Goal: Information Seeking & Learning: Learn about a topic

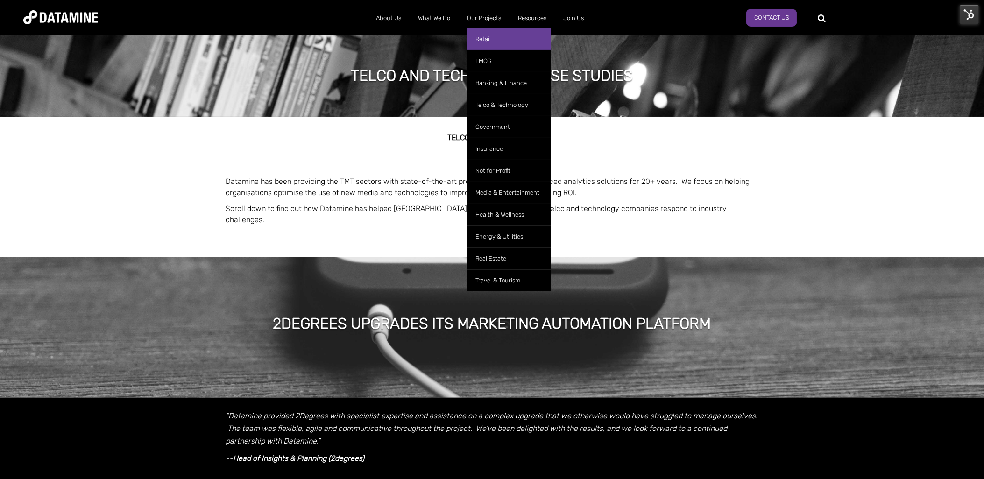
click at [488, 41] on link "Retail" at bounding box center [509, 39] width 84 height 22
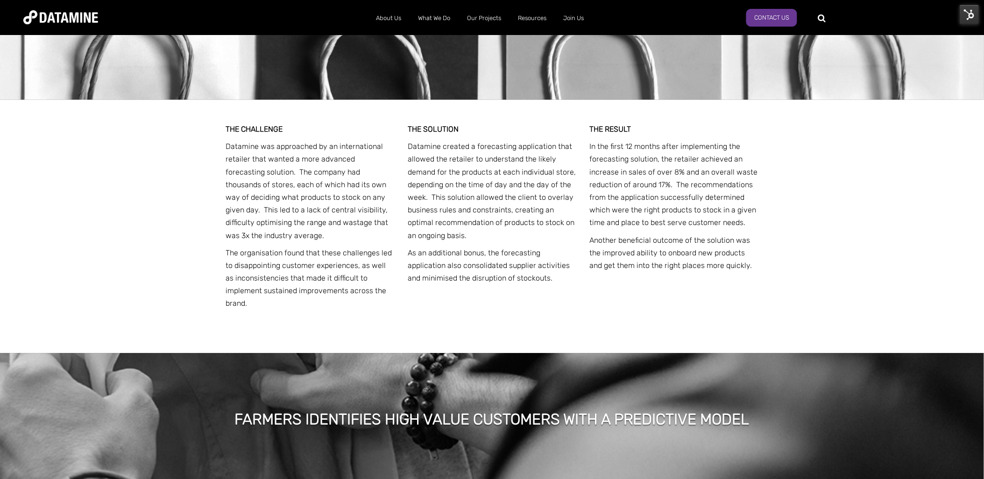
scroll to position [1947, 0]
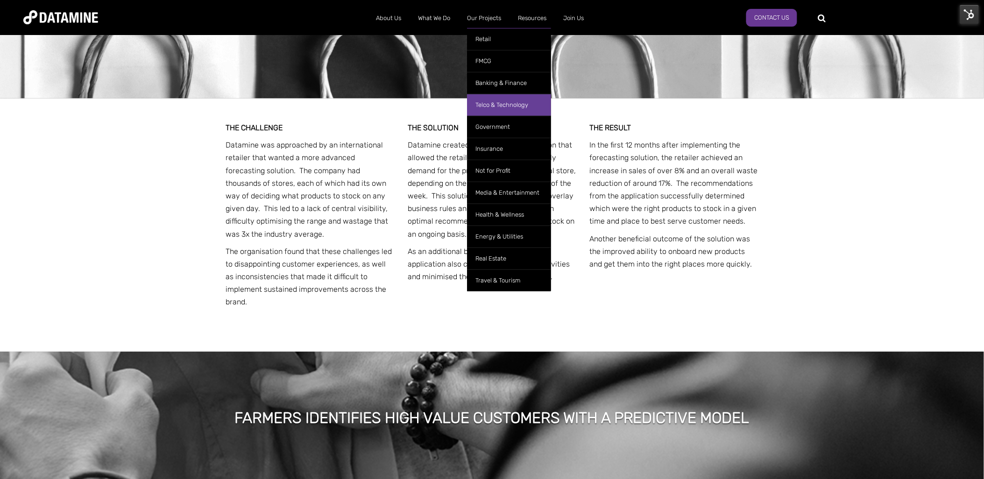
click at [514, 101] on link "Telco & Technology" at bounding box center [509, 105] width 84 height 22
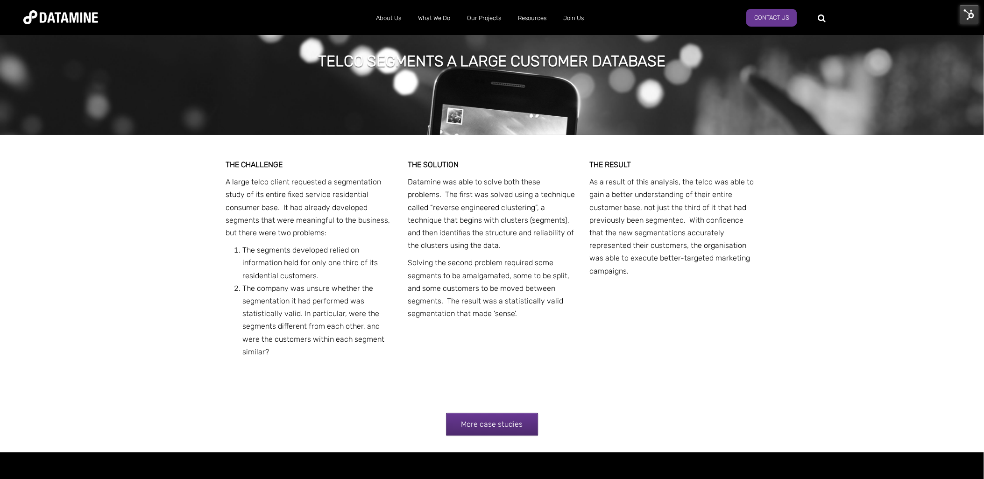
scroll to position [1239, 0]
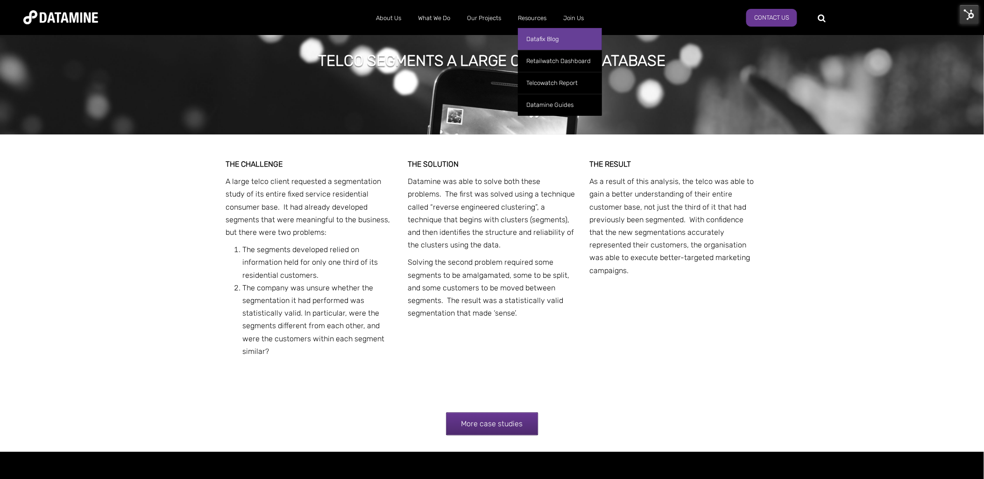
click at [536, 32] on link "Datafix Blog" at bounding box center [560, 39] width 84 height 22
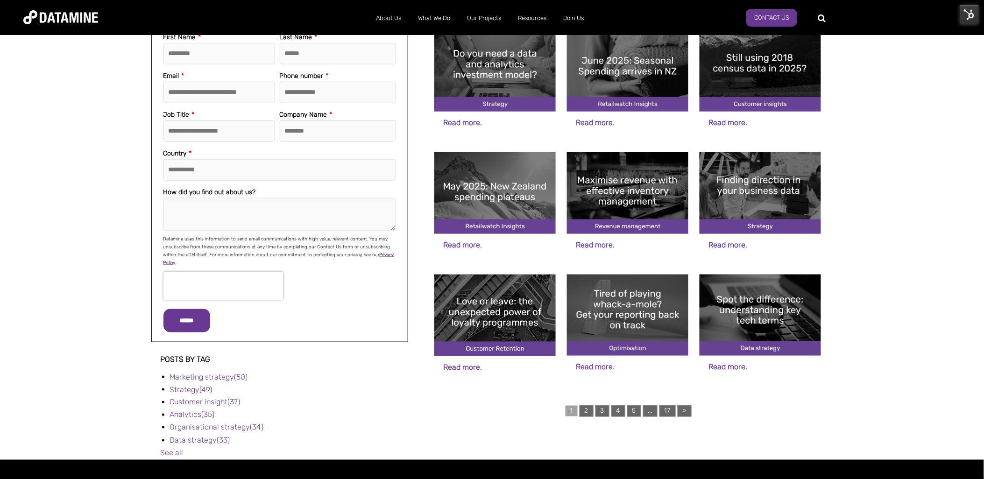
scroll to position [233, 0]
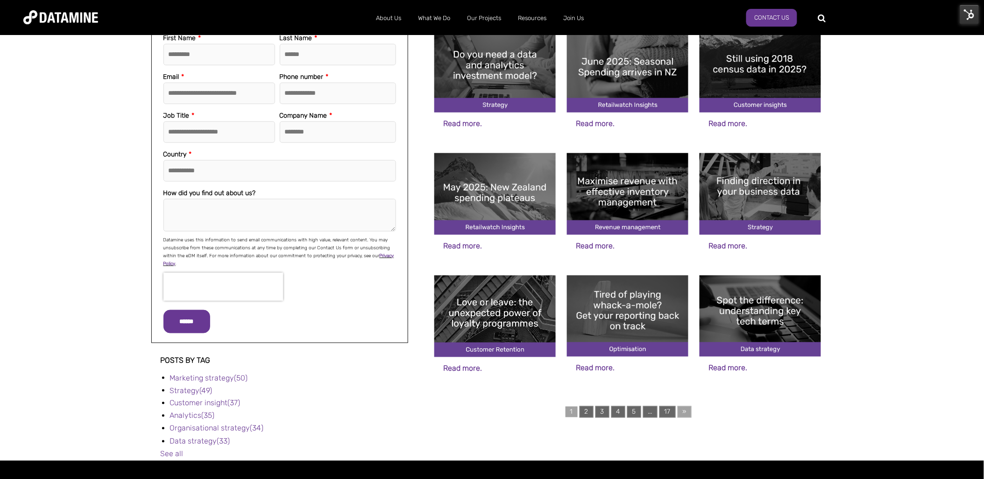
click at [684, 410] on link "»" at bounding box center [685, 412] width 14 height 12
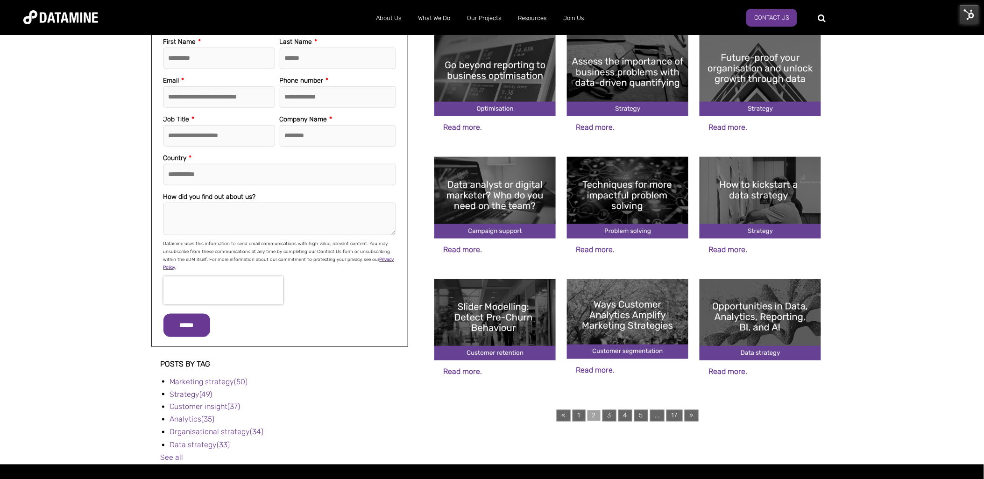
scroll to position [228, 0]
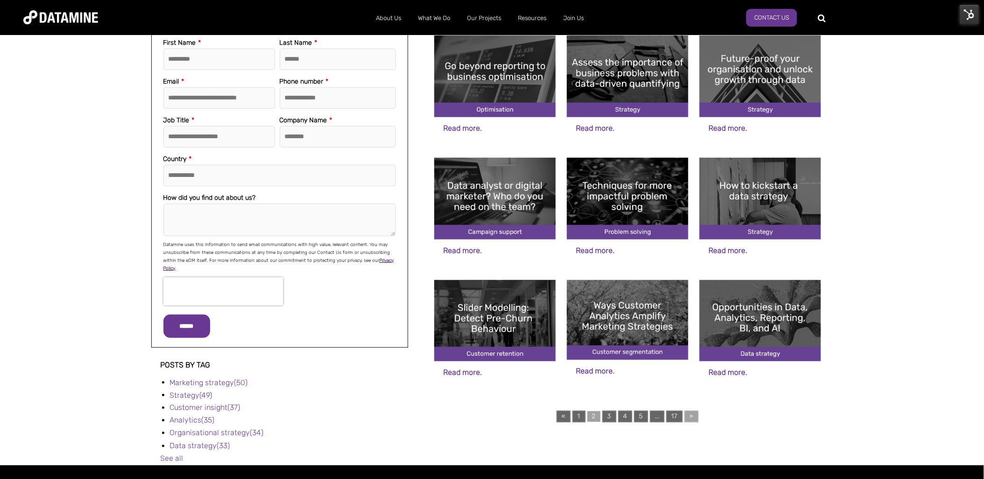
click at [690, 412] on link "»" at bounding box center [692, 417] width 14 height 12
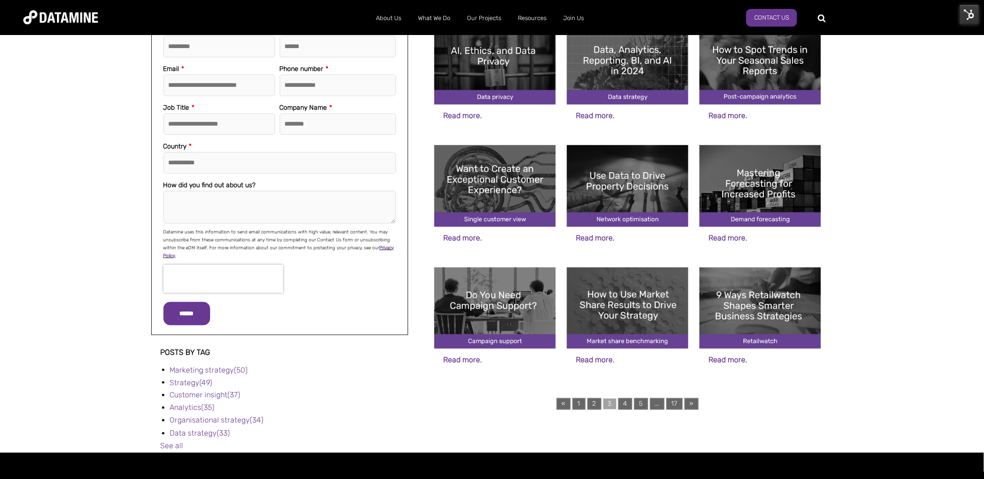
scroll to position [240, 0]
click at [579, 404] on link "1" at bounding box center [579, 405] width 13 height 12
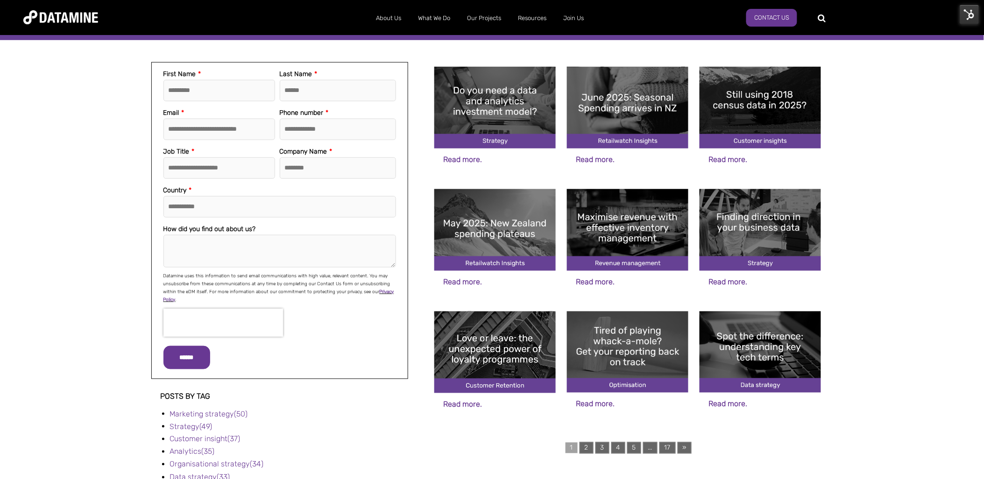
scroll to position [197, 0]
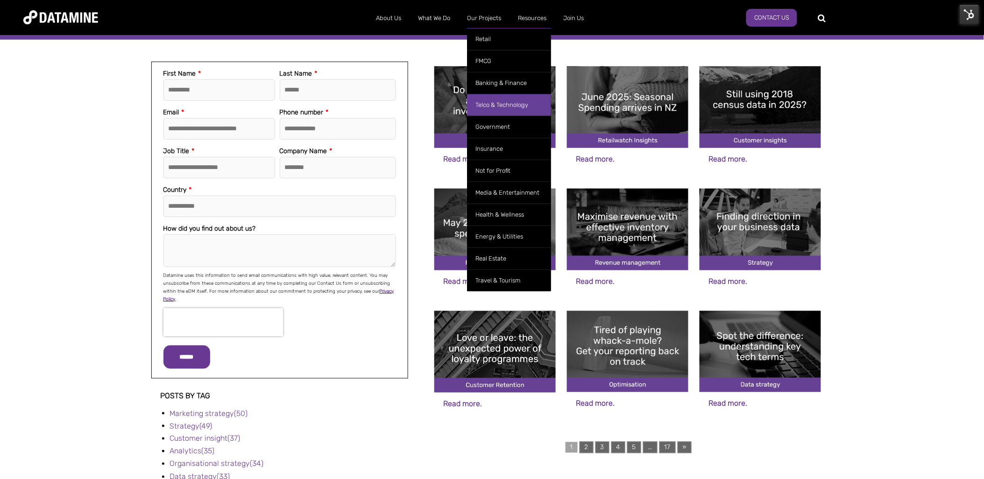
click at [517, 100] on link "Telco & Technology" at bounding box center [509, 105] width 84 height 22
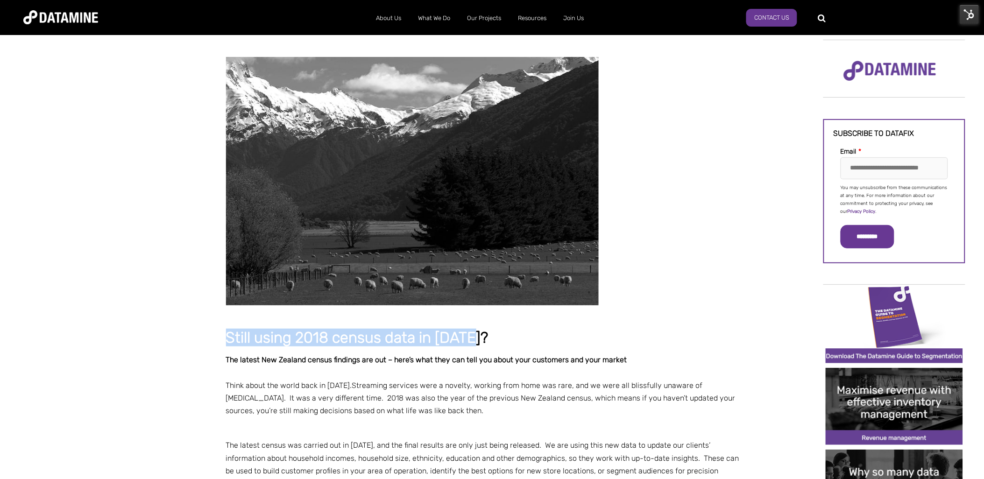
drag, startPoint x: 468, startPoint y: 337, endPoint x: 220, endPoint y: 337, distance: 248.0
copy span "Still using 2018 census data in 2025?"
click at [413, 408] on p "Think about the world back in 2018. Streaming services were a novelty, working …" at bounding box center [483, 398] width 514 height 38
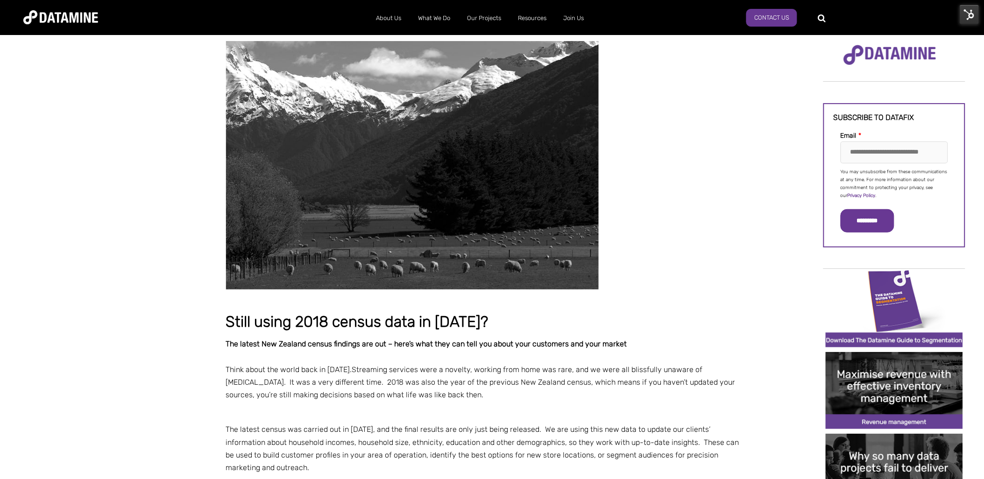
scroll to position [16, 0]
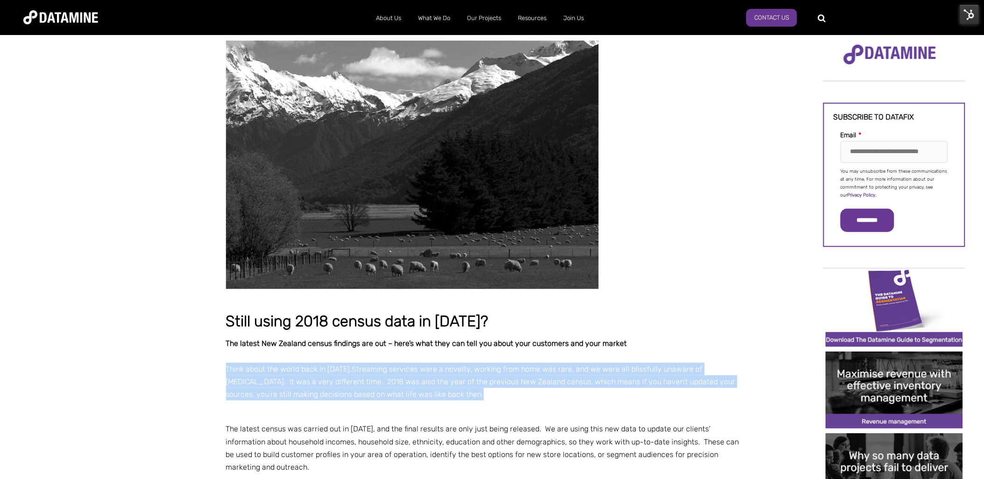
drag, startPoint x: 406, startPoint y: 390, endPoint x: 207, endPoint y: 366, distance: 200.4
copy p "Think about the world back in 2018. Streaming services were a novelty, working …"
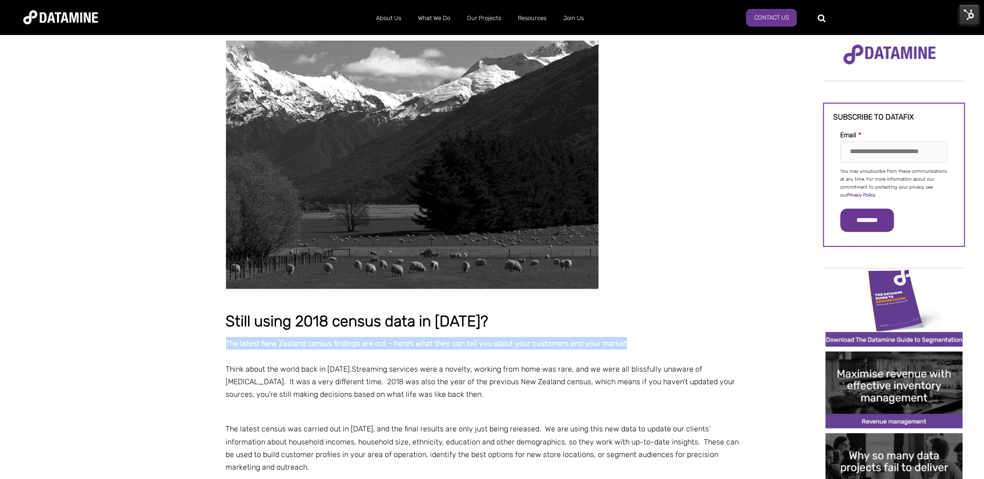
drag, startPoint x: 627, startPoint y: 341, endPoint x: 209, endPoint y: 347, distance: 418.0
copy strong "The latest New Zealand census findings are out – here’s what they can tell you …"
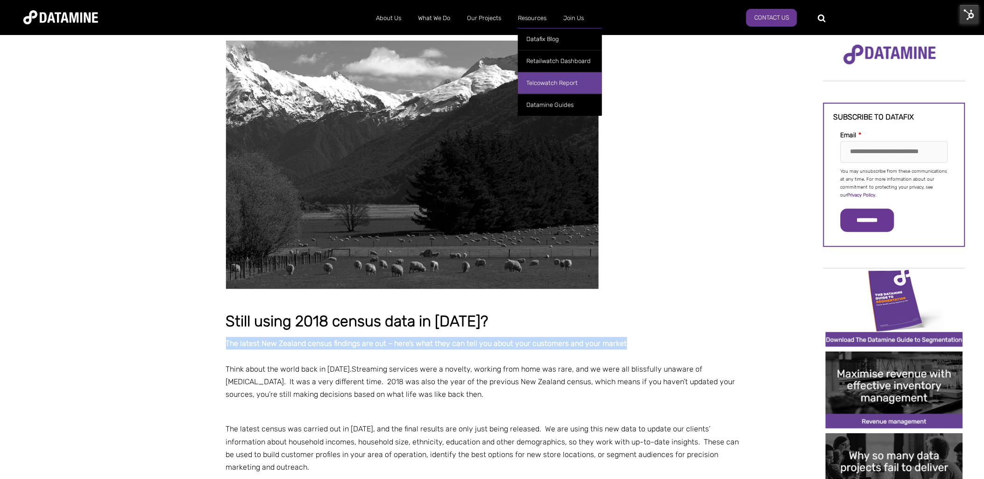
click at [549, 81] on link "Telcowatch Report" at bounding box center [560, 83] width 84 height 22
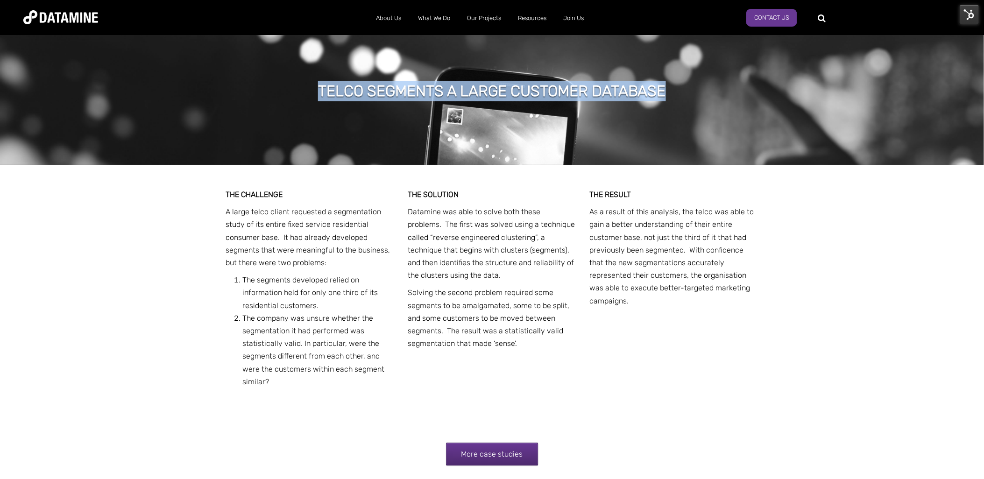
drag, startPoint x: 669, startPoint y: 84, endPoint x: 322, endPoint y: 78, distance: 347.0
click at [322, 81] on div "TELCO SEGMENTS A LARGE CUSTOMER DATABASE" at bounding box center [492, 92] width 376 height 23
drag, startPoint x: 322, startPoint y: 78, endPoint x: 431, endPoint y: 85, distance: 108.6
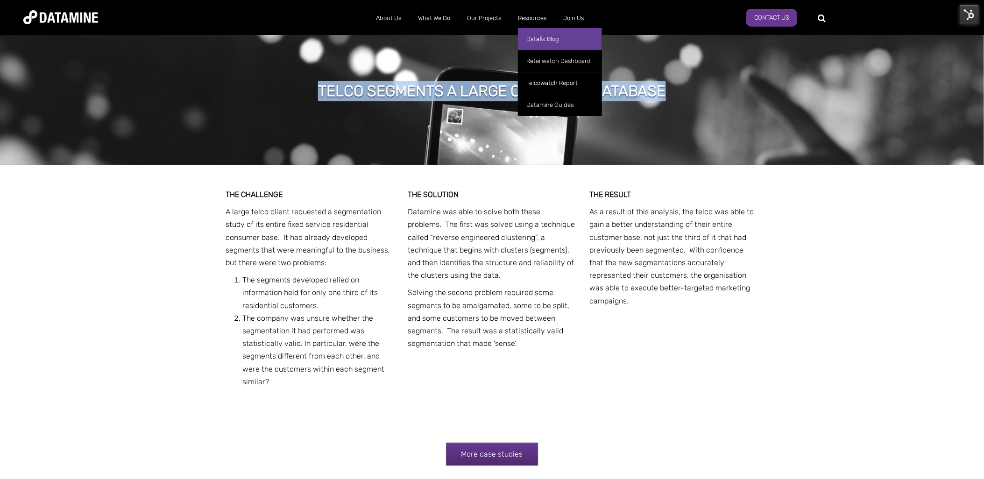
click at [551, 38] on link "Datafix Blog" at bounding box center [560, 39] width 84 height 22
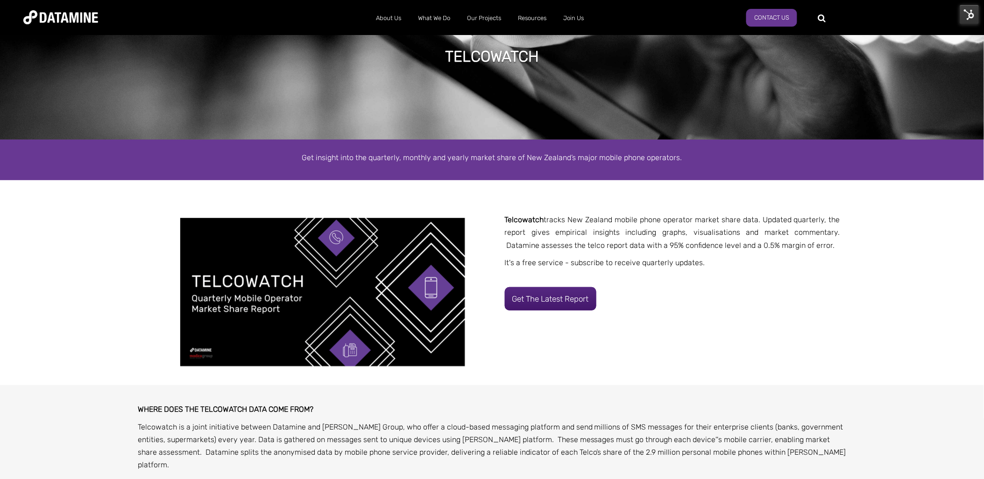
scroll to position [57, 0]
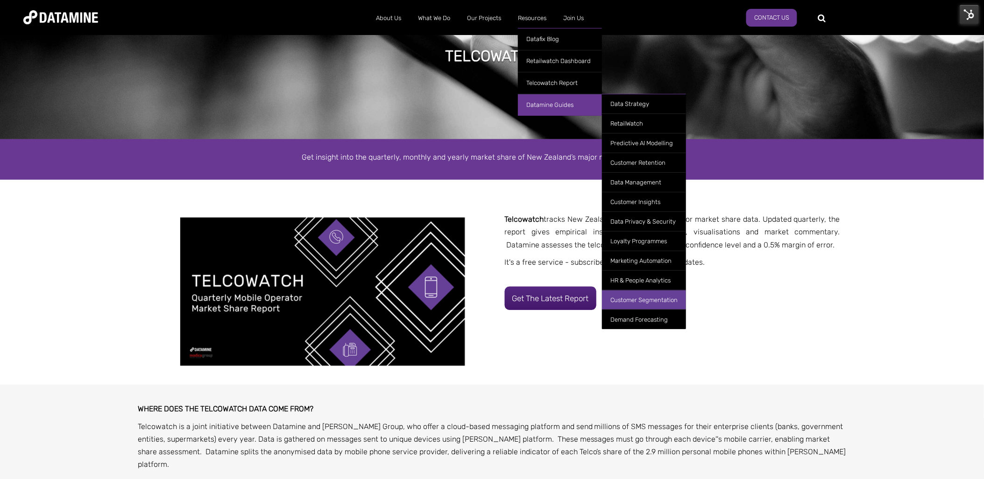
click at [636, 301] on link "Customer Segmentation" at bounding box center [644, 300] width 84 height 20
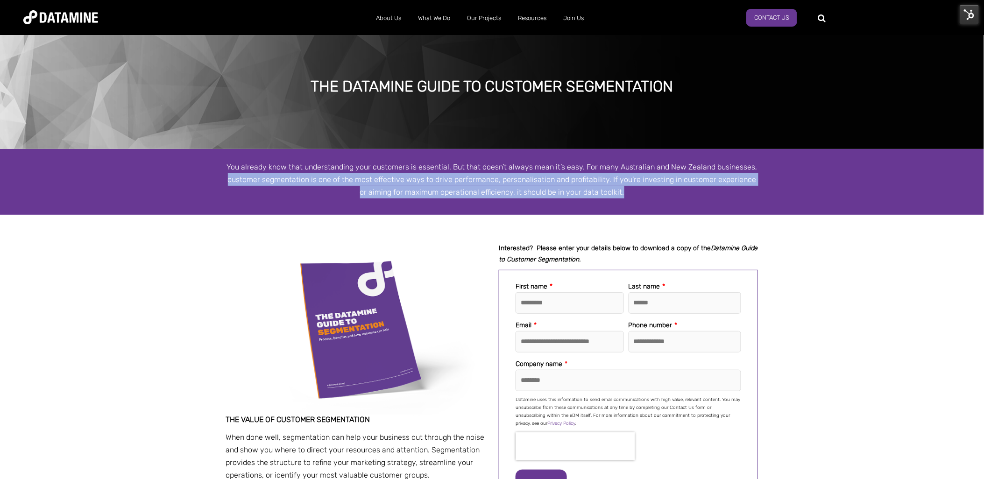
drag, startPoint x: 571, startPoint y: 191, endPoint x: 229, endPoint y: 183, distance: 341.9
click at [229, 183] on p "You already know that understanding your customers is essential. But that doesn…" at bounding box center [492, 180] width 532 height 38
copy p "customer segmentation is one of the most effective ways to drive performance, p…"
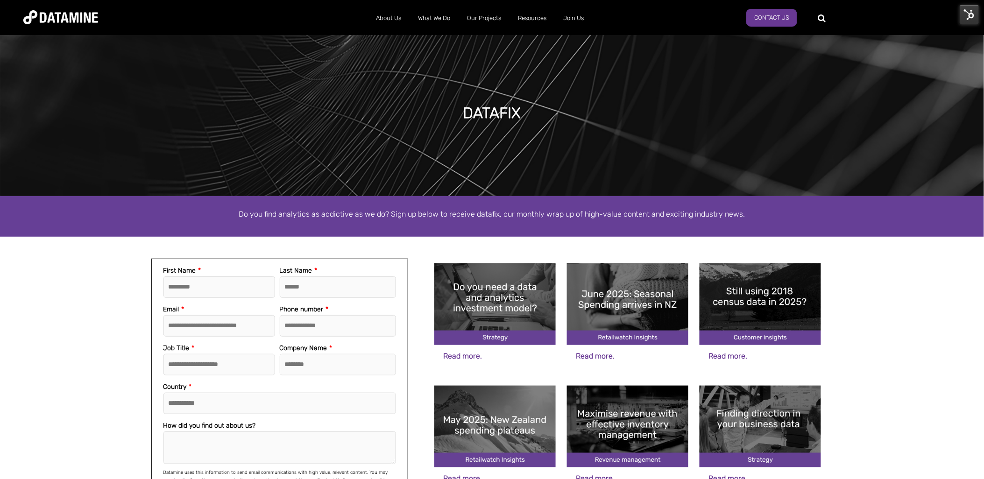
click at [753, 301] on img at bounding box center [760, 304] width 121 height 82
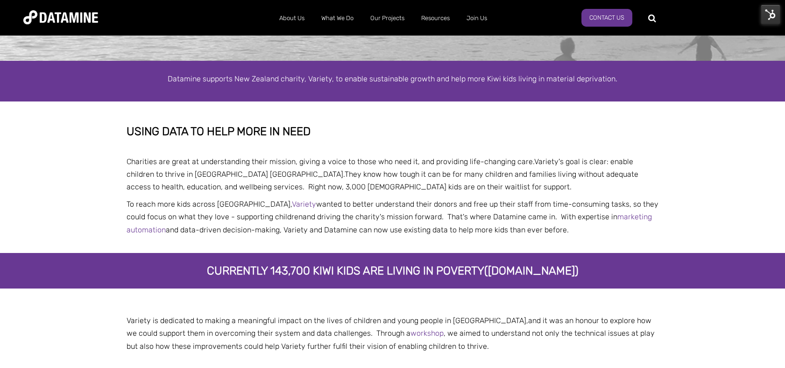
scroll to position [87, 0]
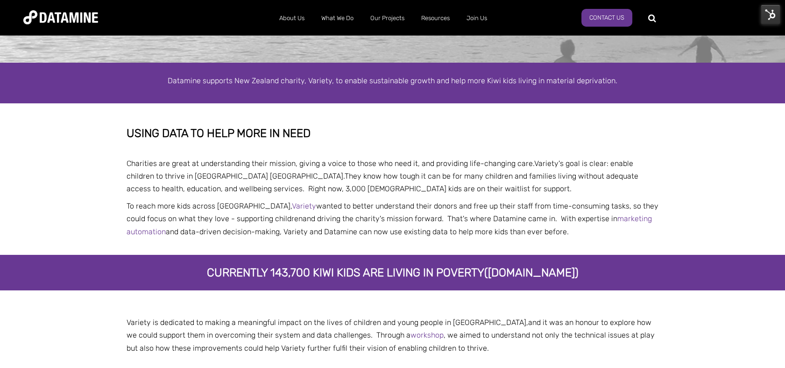
click at [771, 16] on img at bounding box center [771, 15] width 20 height 20
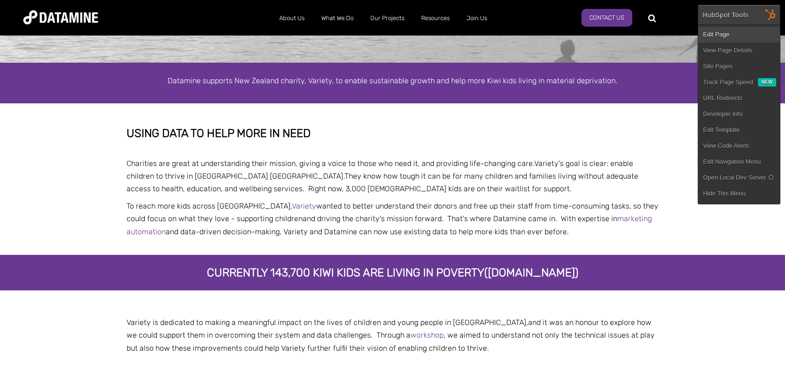
click at [730, 32] on link "Edit Page" at bounding box center [739, 35] width 82 height 16
